Goal: Navigation & Orientation: Find specific page/section

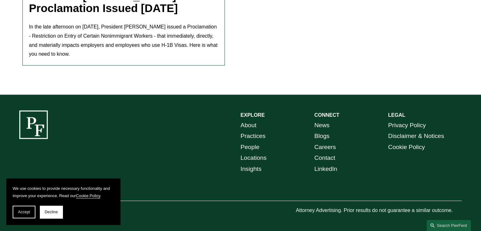
scroll to position [252, 0]
click at [258, 135] on link "Practices" at bounding box center [253, 136] width 25 height 11
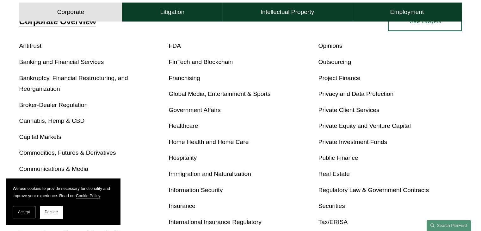
scroll to position [190, 0]
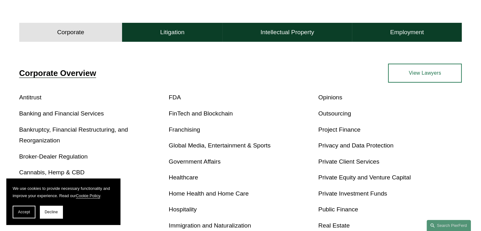
click at [432, 70] on link "View Lawyers" at bounding box center [425, 73] width 74 height 19
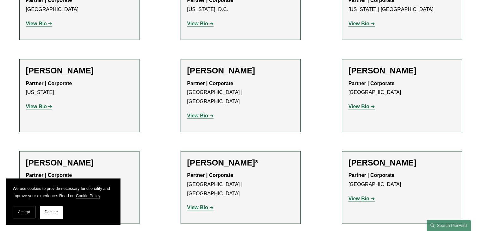
scroll to position [3682, 0]
